Goal: Navigation & Orientation: Find specific page/section

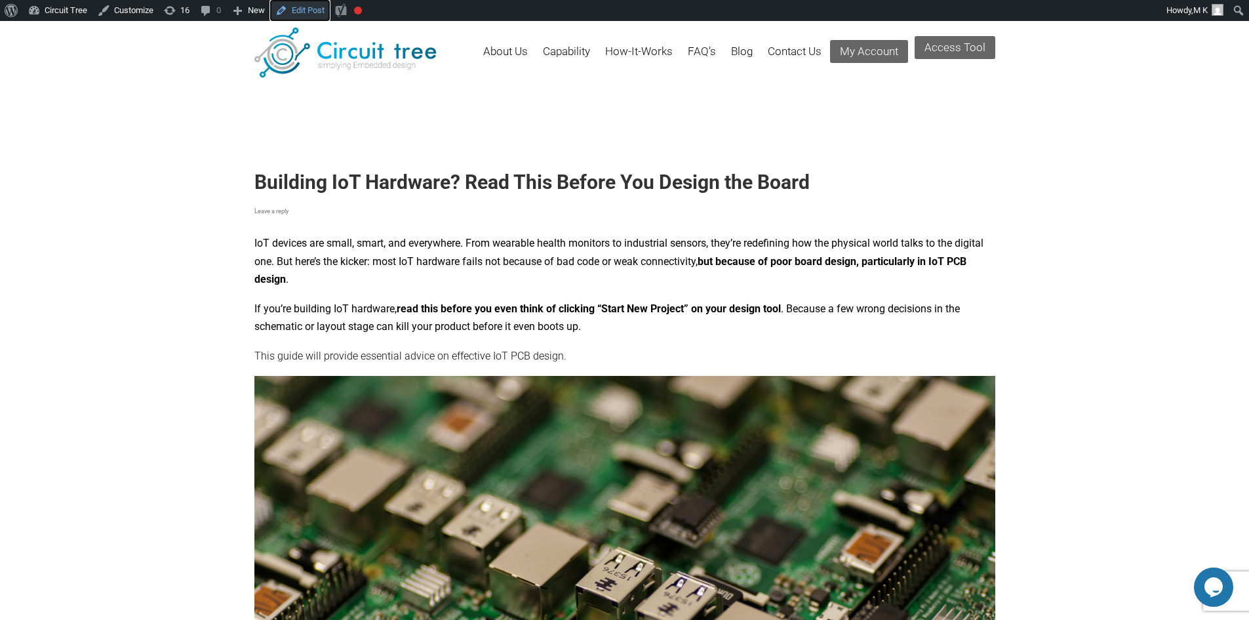
click at [315, 11] on link "Edit Post" at bounding box center [300, 10] width 60 height 21
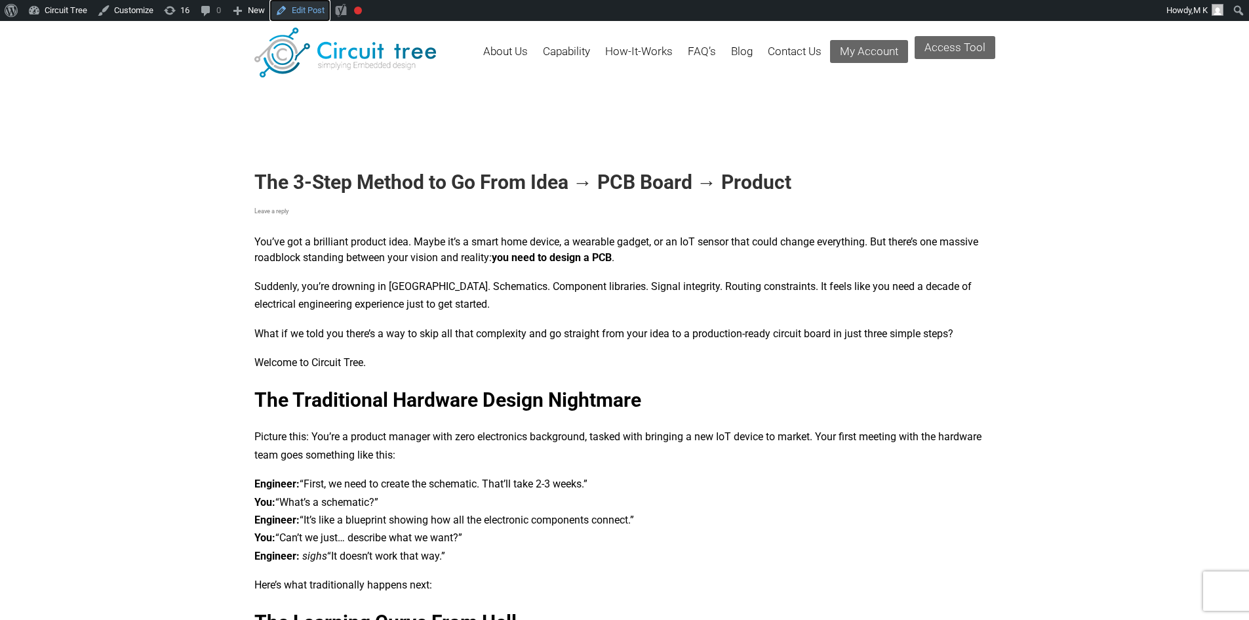
click at [291, 6] on link "Edit Post" at bounding box center [300, 10] width 60 height 21
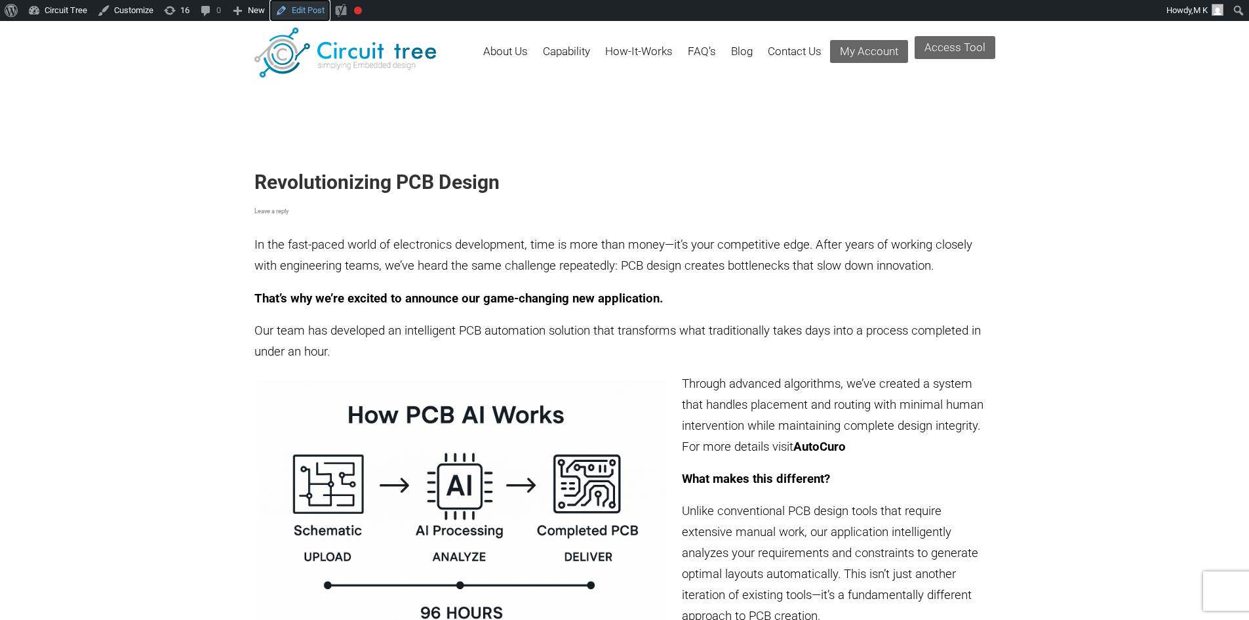
click at [287, 13] on link "Edit Post" at bounding box center [300, 10] width 60 height 21
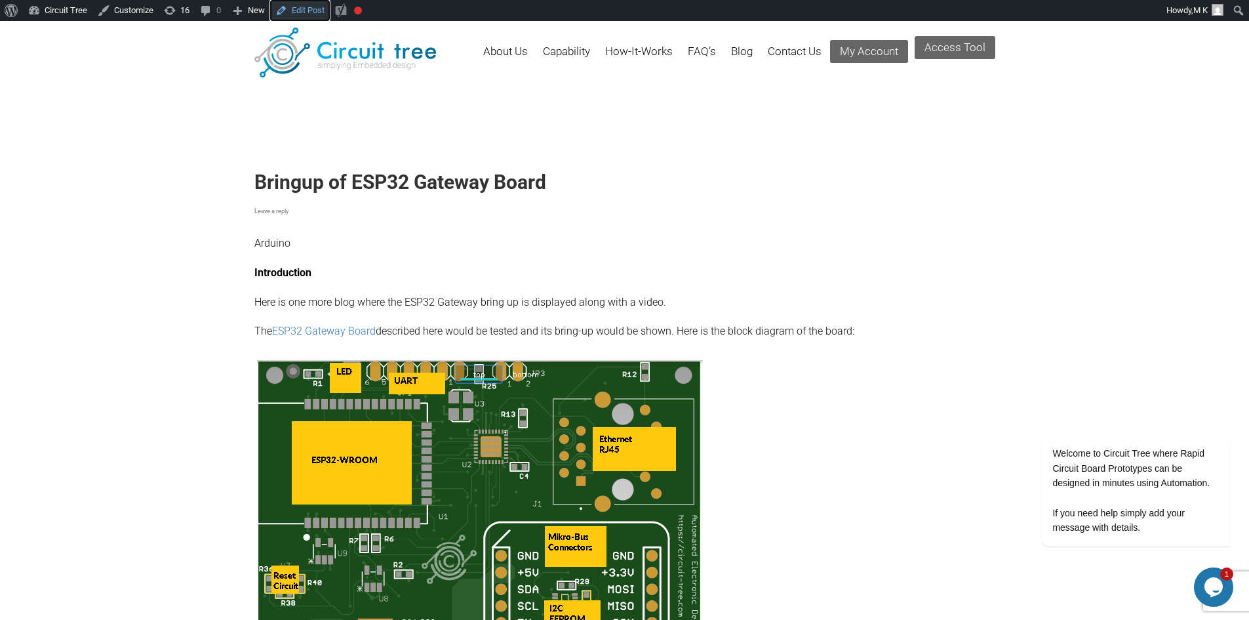
click at [294, 10] on link "Edit Post" at bounding box center [300, 10] width 60 height 21
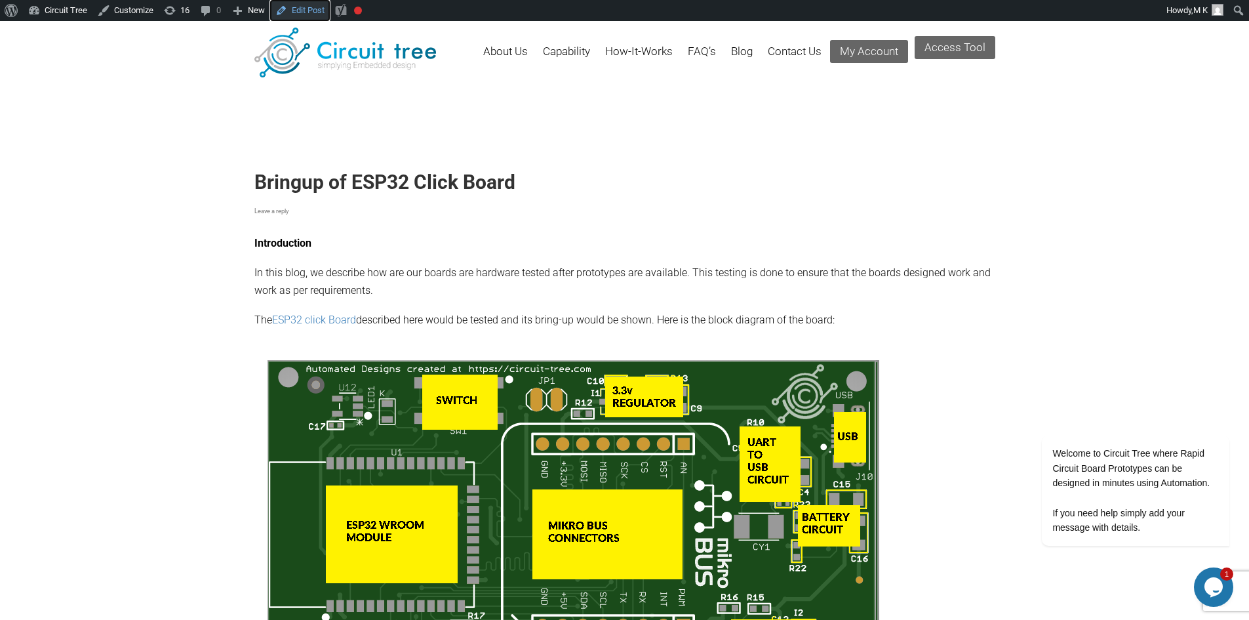
click at [312, 11] on link "Edit Post" at bounding box center [300, 10] width 60 height 21
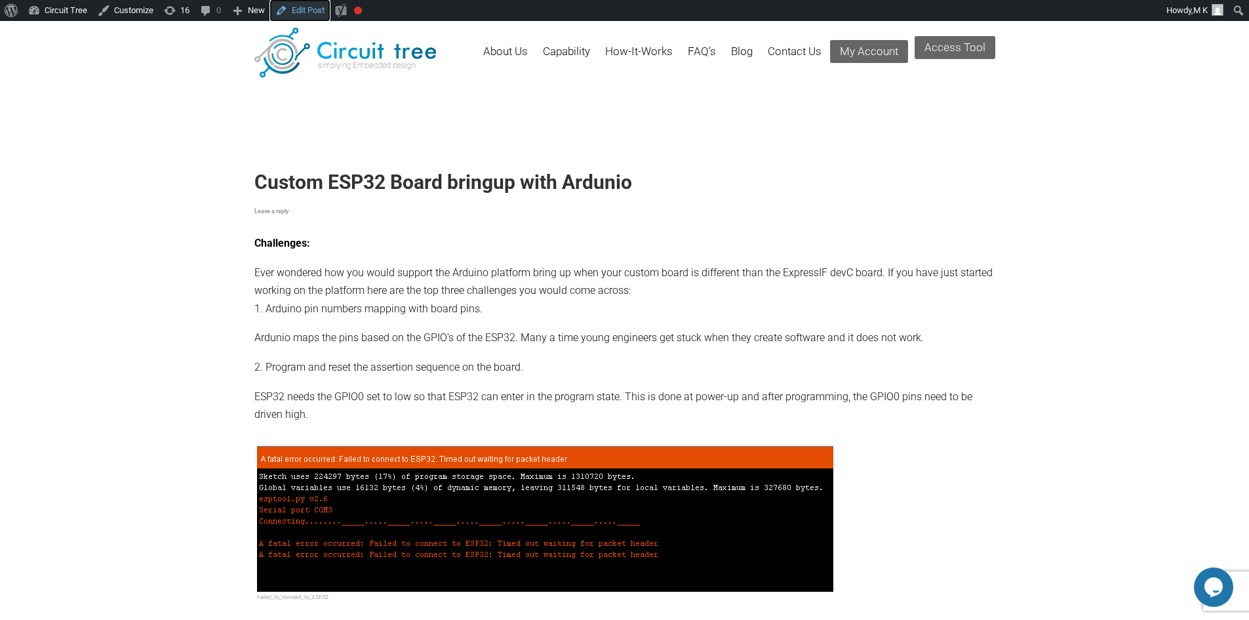
click at [292, 10] on link "Edit Post" at bounding box center [300, 10] width 60 height 21
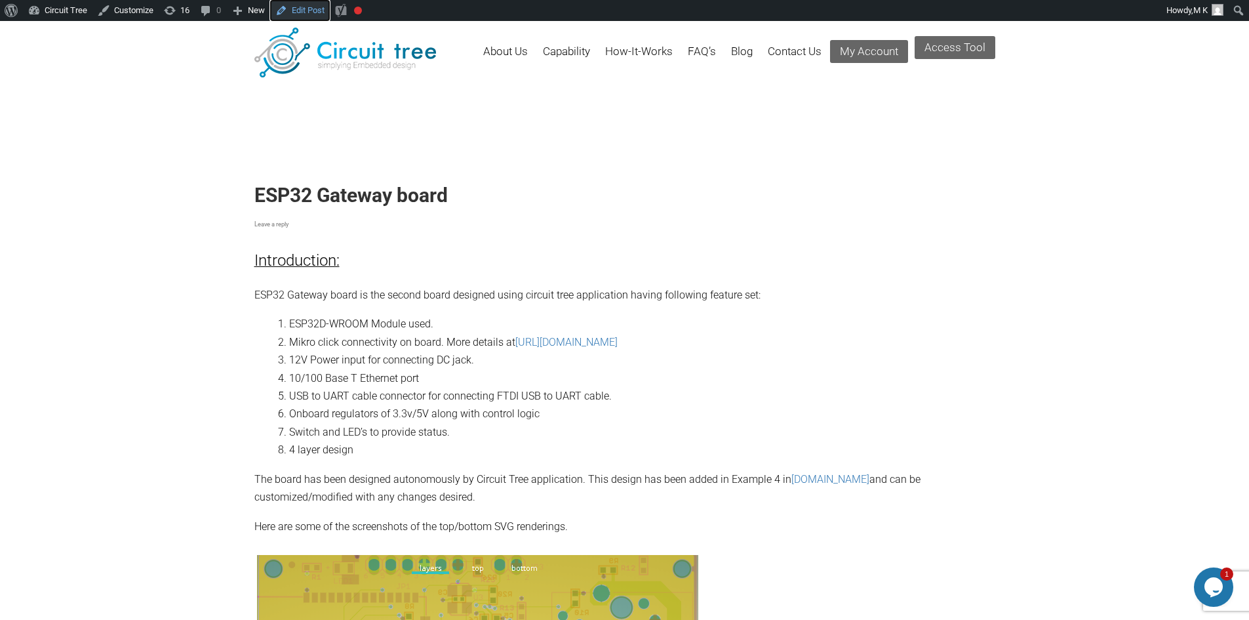
click at [306, 4] on link "Edit Post" at bounding box center [300, 10] width 60 height 21
